Goal: Task Accomplishment & Management: Manage account settings

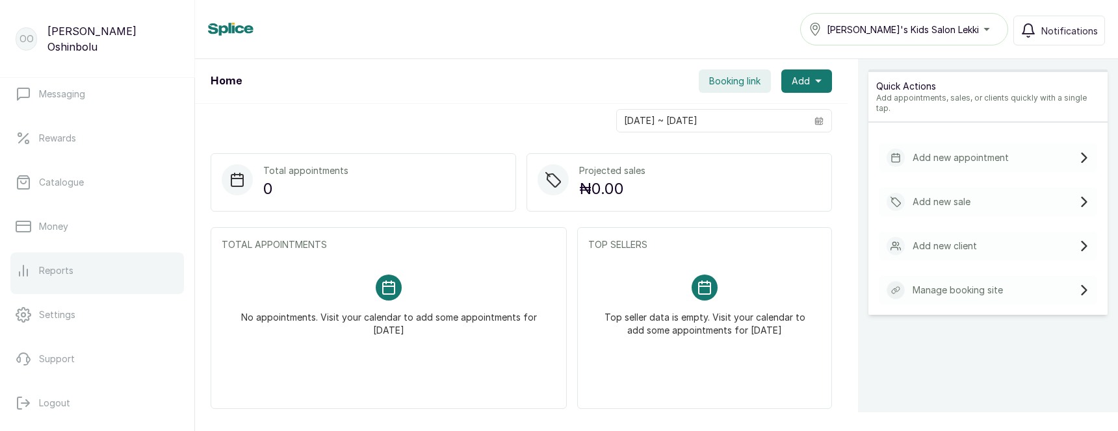
scroll to position [272, 0]
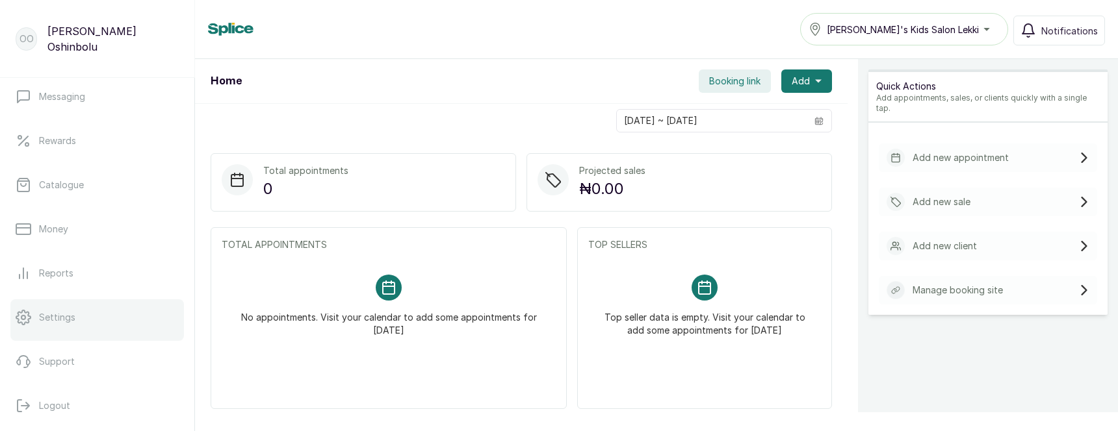
click at [45, 309] on link "Settings" at bounding box center [96, 318] width 173 height 36
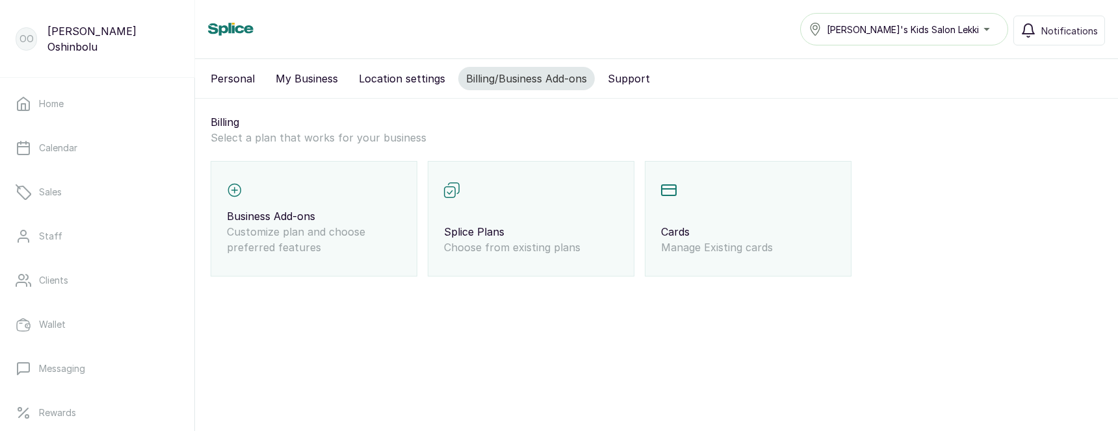
click at [316, 211] on p "Business Add-ons" at bounding box center [314, 217] width 174 height 16
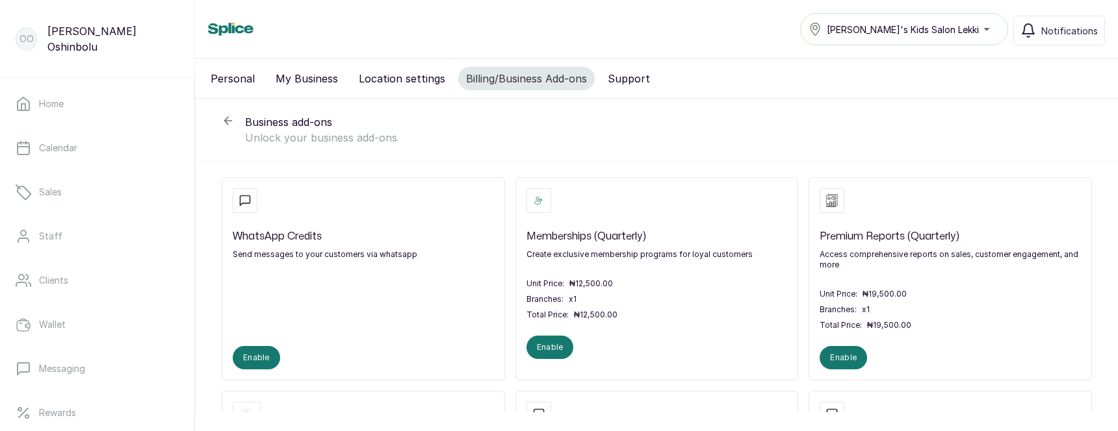
click at [224, 122] on icon at bounding box center [228, 120] width 13 height 13
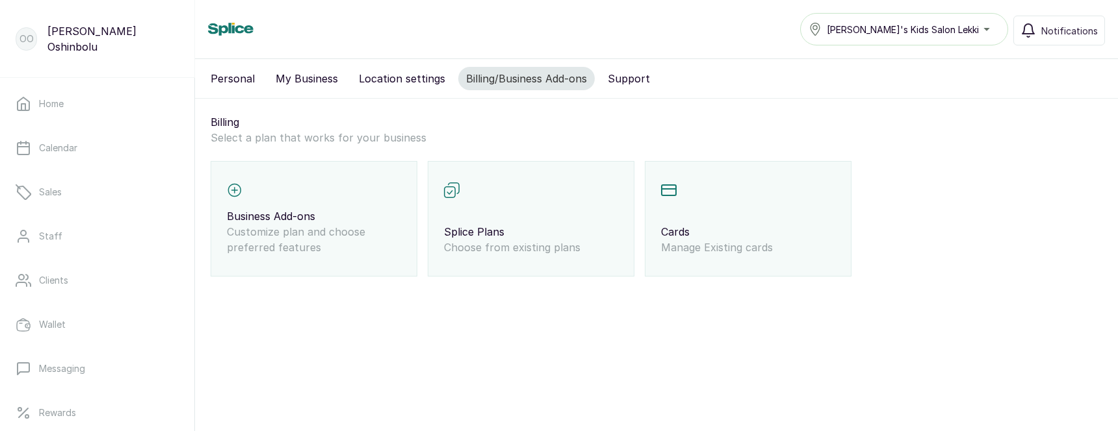
click at [302, 214] on p "Business Add-ons" at bounding box center [314, 217] width 174 height 16
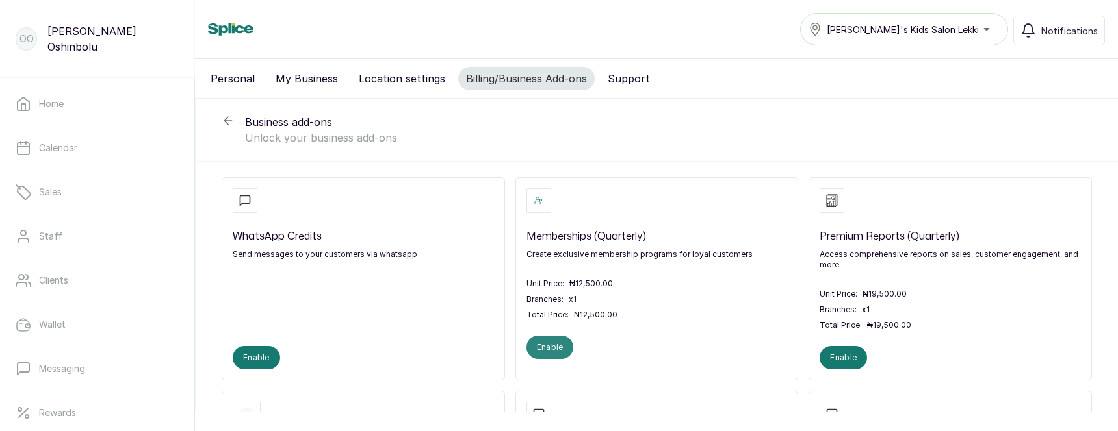
click at [554, 346] on button "Enable" at bounding box center [549, 347] width 47 height 23
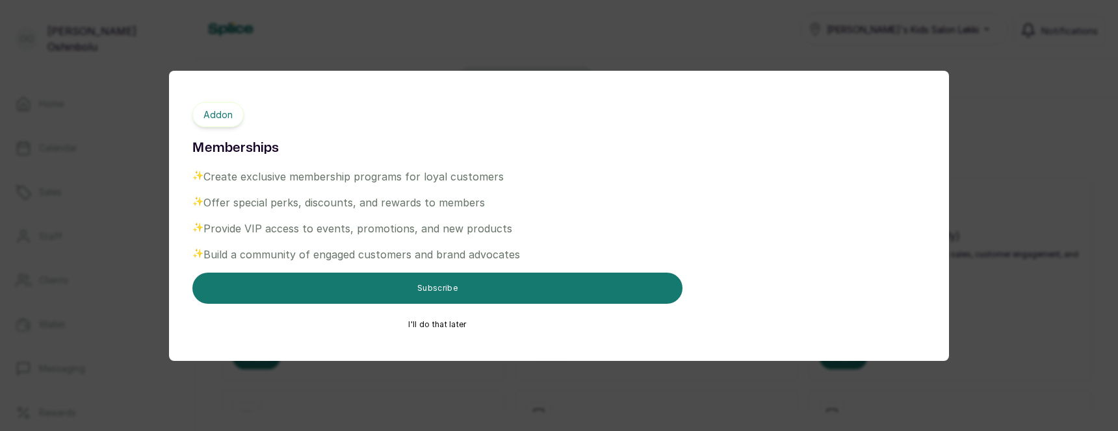
drag, startPoint x: 288, startPoint y: 142, endPoint x: 297, endPoint y: 161, distance: 20.9
click at [297, 161] on div "Addon Memberships ✨️ Create exclusive membership programs for loyal customers ✨…" at bounding box center [437, 216] width 490 height 228
click at [301, 155] on h1 "Memberships" at bounding box center [437, 148] width 490 height 21
click at [426, 326] on button "I'll do that later" at bounding box center [437, 325] width 490 height 10
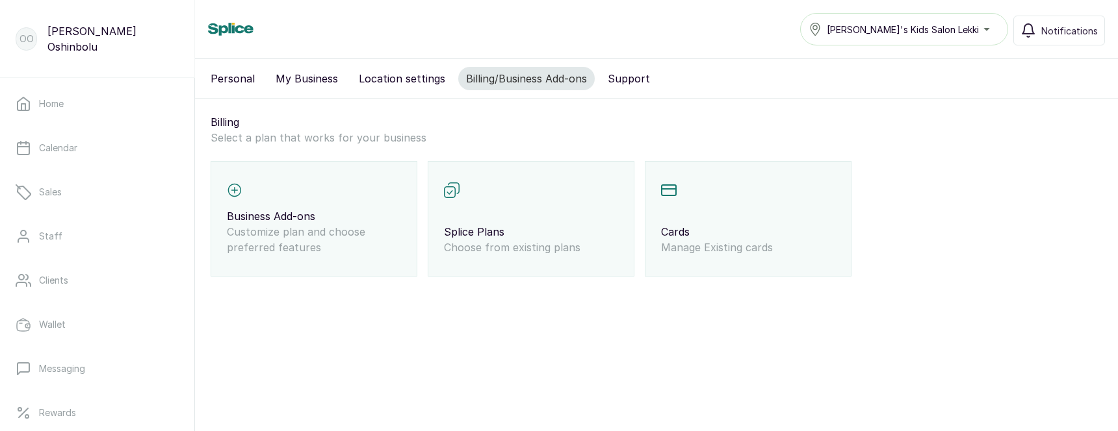
click at [340, 211] on p "Business Add-ons" at bounding box center [314, 217] width 174 height 16
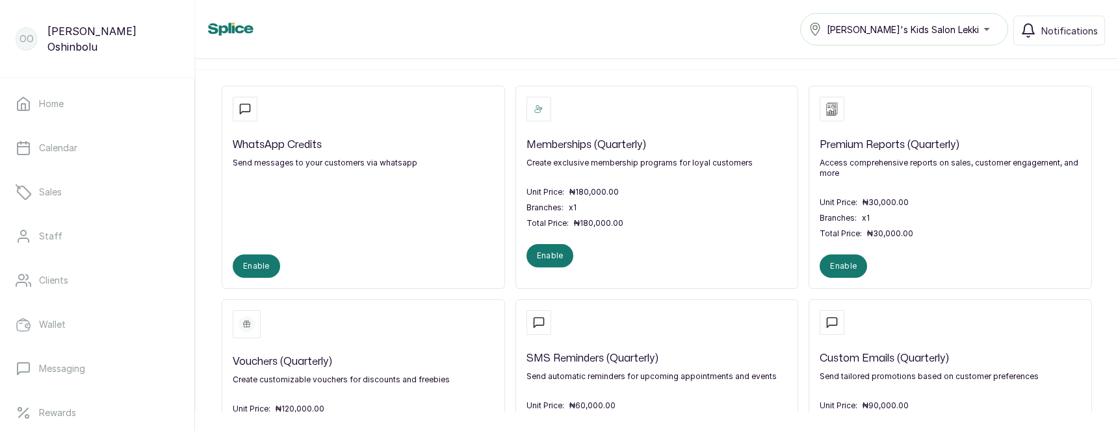
scroll to position [101, 0]
